Goal: Navigation & Orientation: Find specific page/section

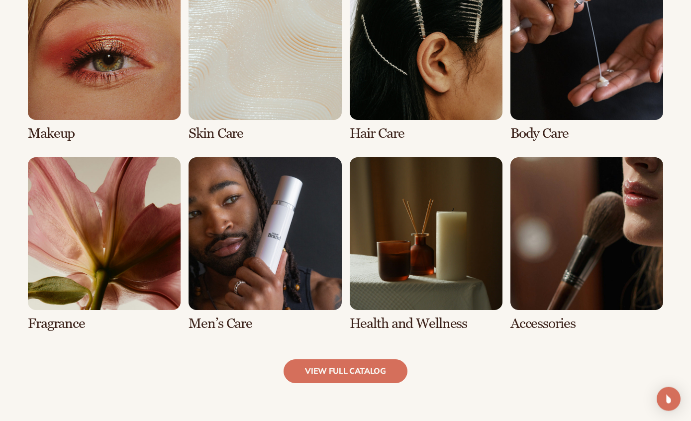
scroll to position [774, 0]
click at [313, 371] on link "view full catalog" at bounding box center [346, 371] width 124 height 24
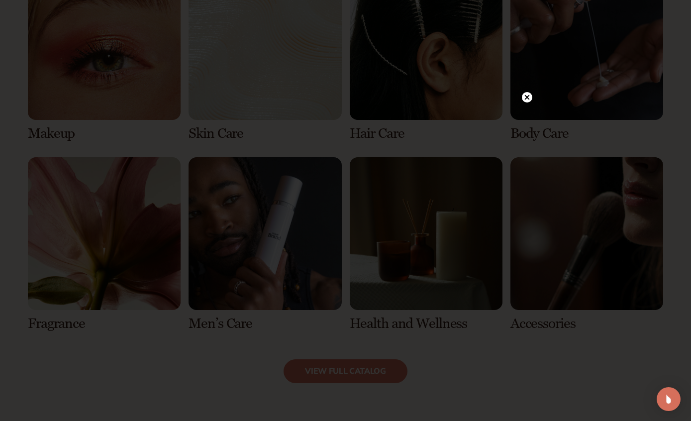
click at [522, 103] on icon at bounding box center [527, 97] width 10 height 10
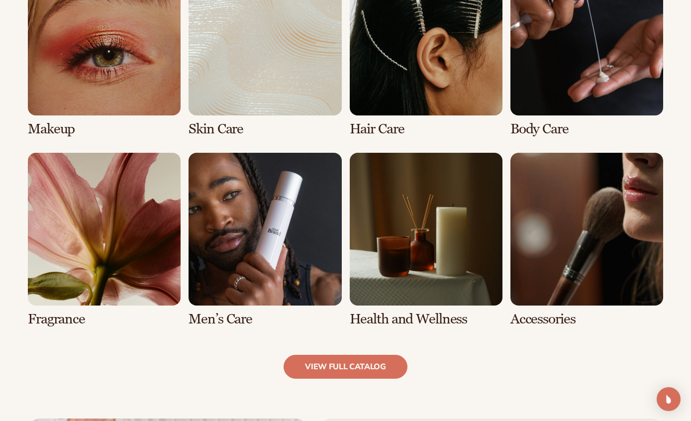
scroll to position [780, 0]
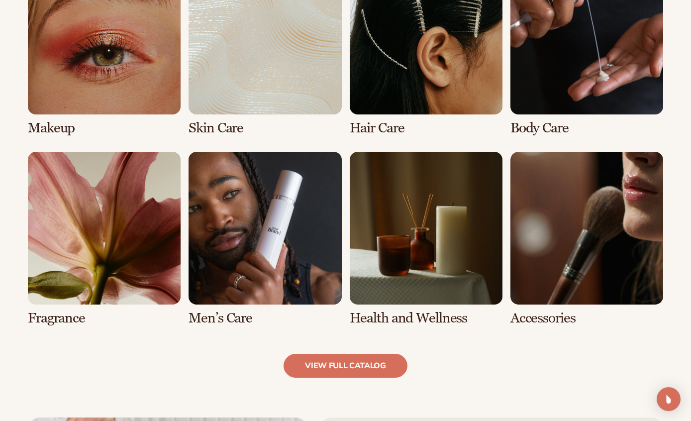
click at [390, 364] on link "view full catalog" at bounding box center [346, 366] width 124 height 24
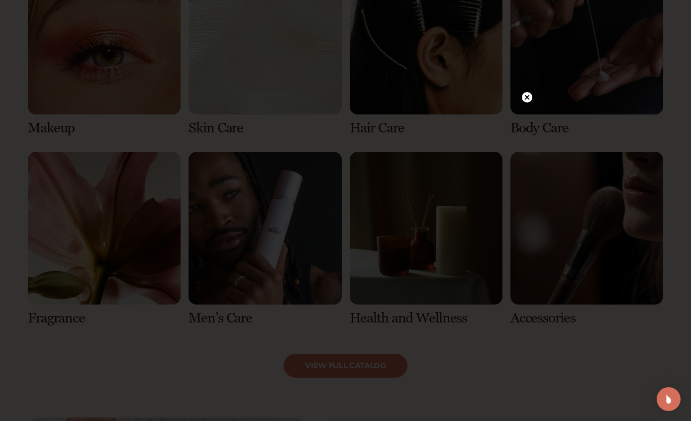
click at [522, 103] on circle at bounding box center [527, 97] width 10 height 10
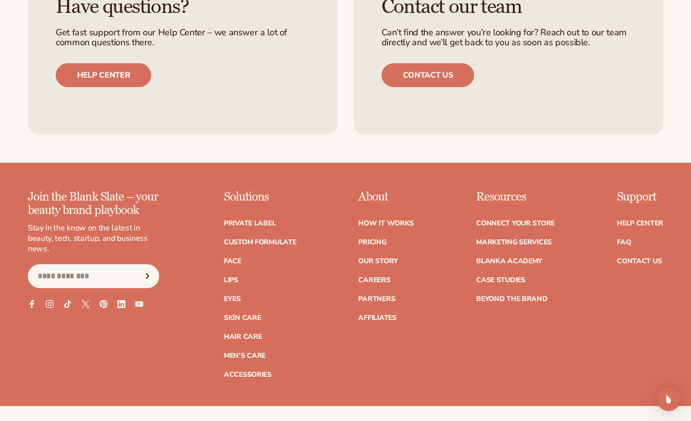
scroll to position [1608, 0]
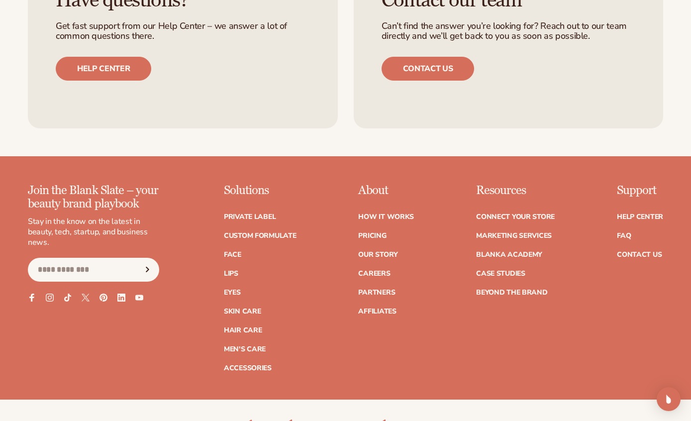
click at [250, 214] on link "Private label" at bounding box center [250, 217] width 52 height 7
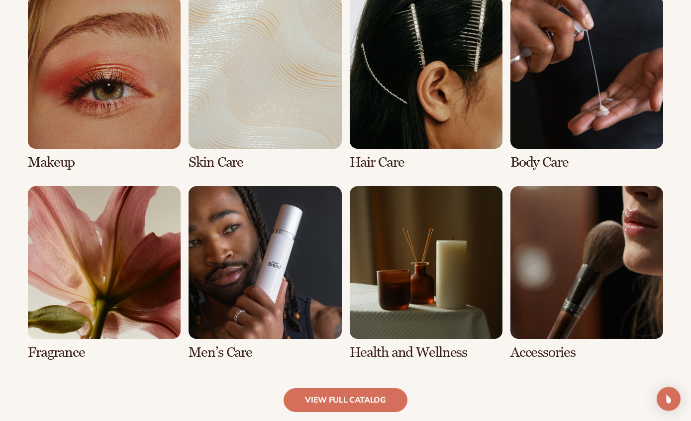
scroll to position [746, 0]
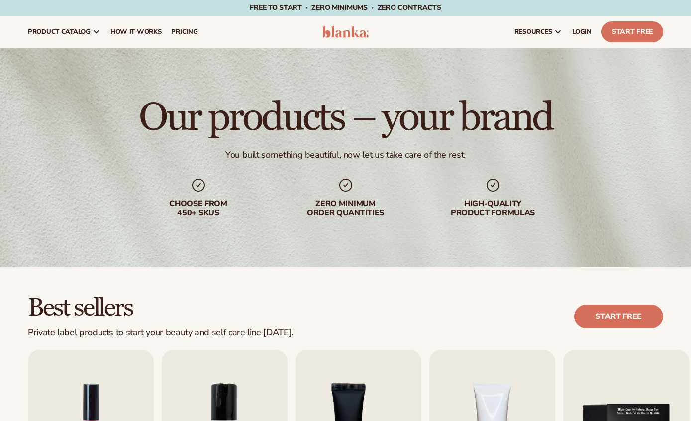
scroll to position [524, 0]
